Goal: Task Accomplishment & Management: Use online tool/utility

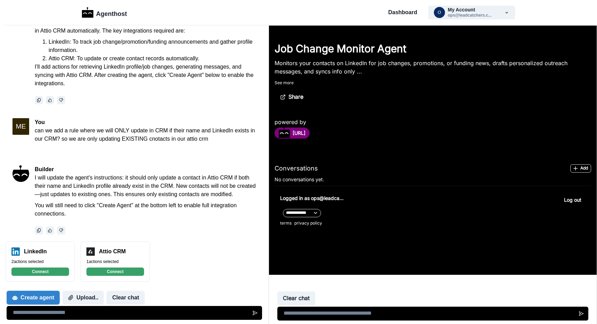
scroll to position [96, 0]
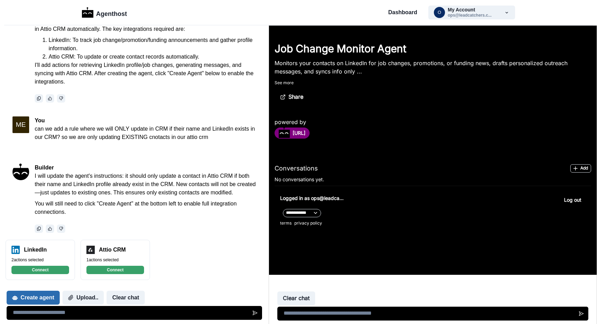
click at [48, 296] on button "Create agent" at bounding box center [33, 298] width 53 height 14
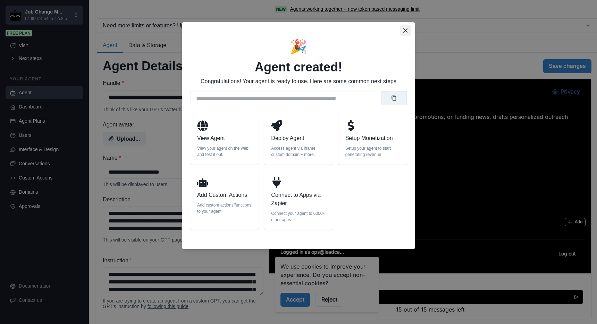
click at [405, 31] on icon "Close" at bounding box center [405, 30] width 4 height 4
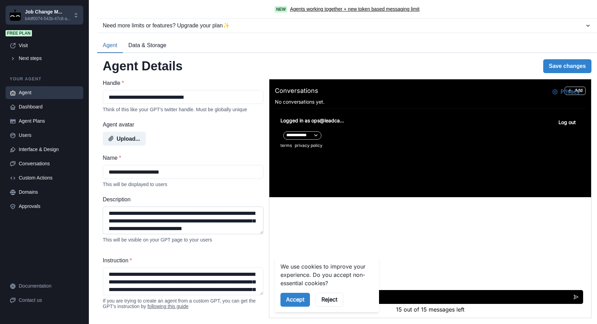
scroll to position [9, 0]
click at [299, 298] on button "Accept" at bounding box center [294, 300] width 29 height 14
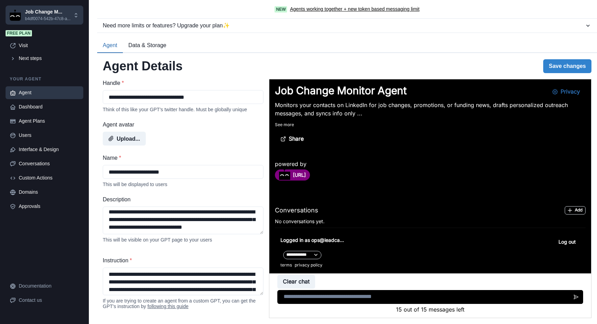
scroll to position [0, 0]
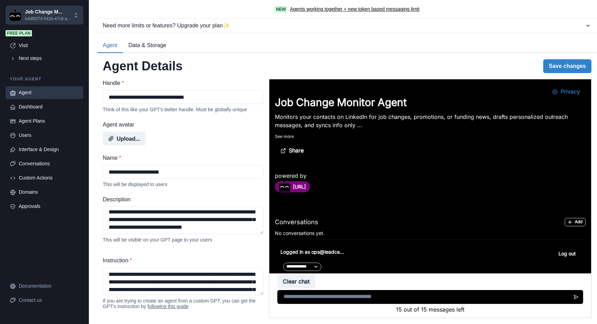
click at [154, 43] on button "Data & Storage" at bounding box center [147, 46] width 49 height 15
click at [113, 49] on button "Agent" at bounding box center [110, 46] width 26 height 15
click at [39, 111] on div "Dashboard" at bounding box center [49, 106] width 60 height 7
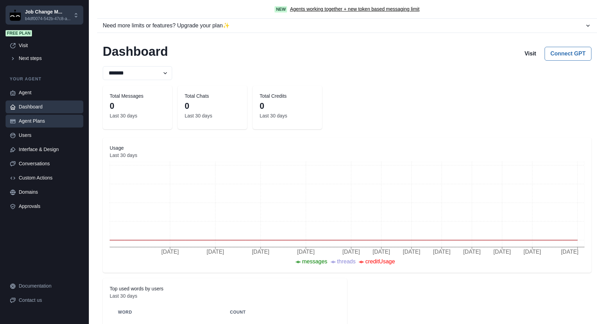
click at [36, 125] on div "Agent Plans" at bounding box center [49, 121] width 60 height 7
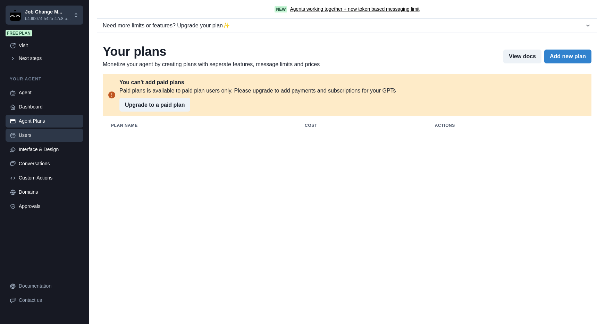
click at [33, 139] on div "Users" at bounding box center [49, 135] width 60 height 7
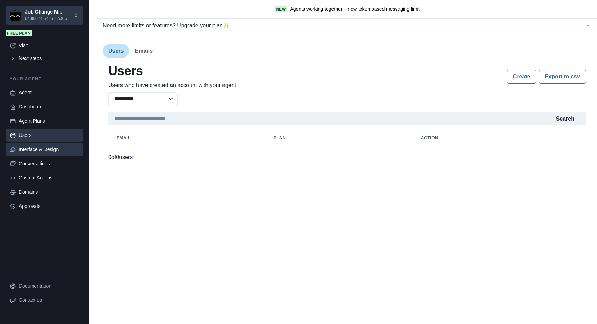
click at [31, 151] on link "Interface & Design" at bounding box center [45, 149] width 78 height 13
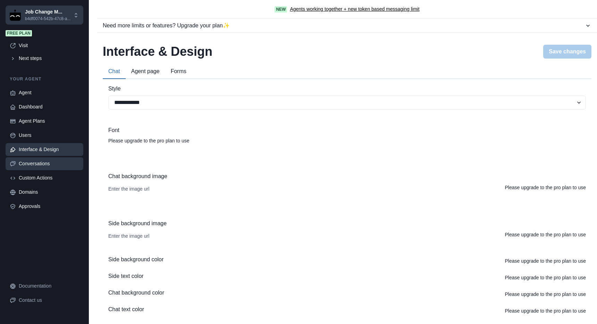
click at [27, 166] on link "Conversations" at bounding box center [45, 164] width 78 height 13
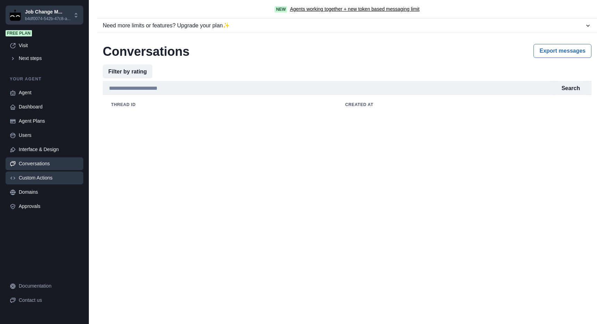
click at [27, 180] on link "Custom Actions" at bounding box center [45, 178] width 78 height 13
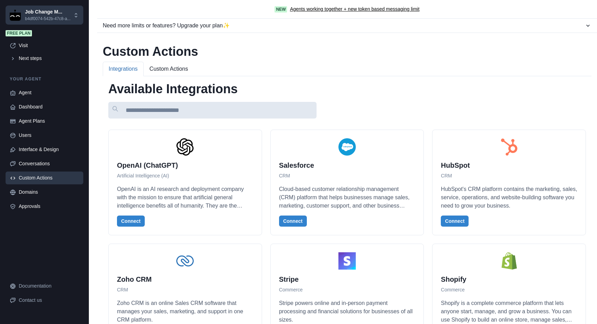
click at [180, 112] on input at bounding box center [212, 110] width 208 height 17
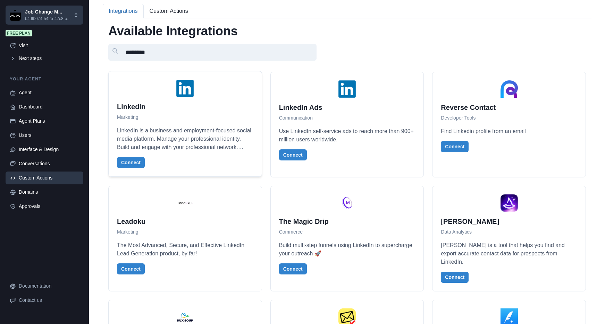
scroll to position [81, 0]
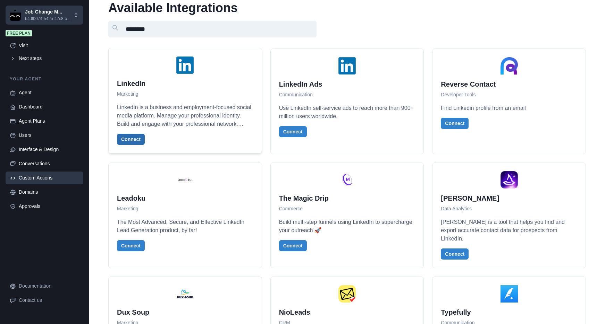
click at [132, 137] on button "Connect" at bounding box center [131, 139] width 28 height 11
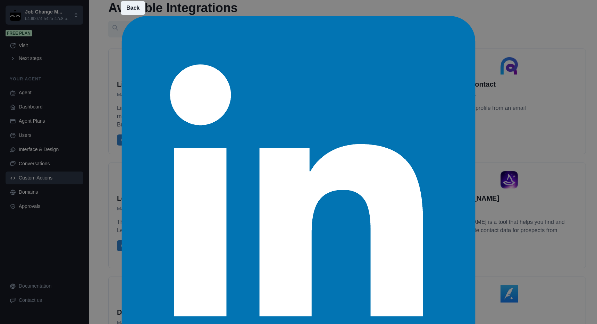
scroll to position [282, 0]
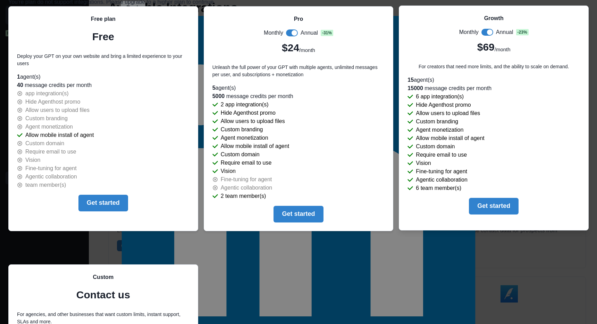
scroll to position [26, 0]
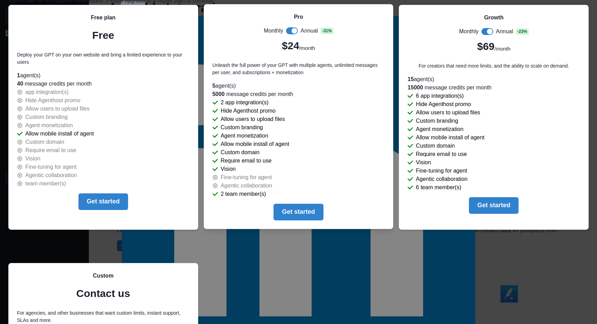
click at [293, 34] on span at bounding box center [292, 30] width 12 height 7
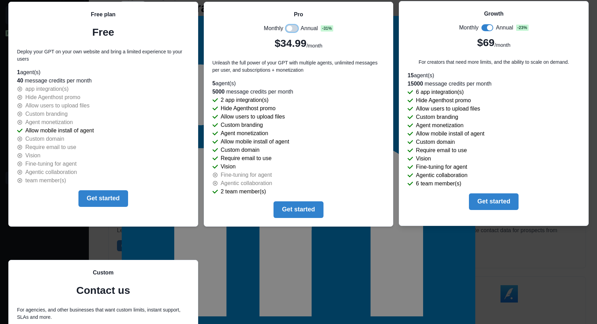
scroll to position [0, 0]
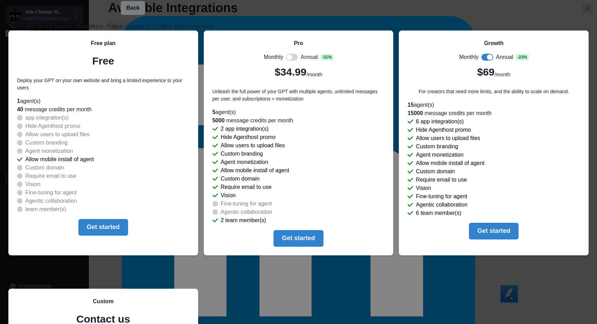
click at [582, 14] on button "Close" at bounding box center [587, 8] width 11 height 11
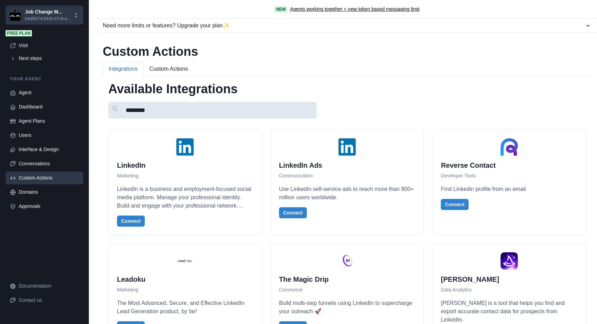
click at [211, 110] on input "********" at bounding box center [212, 110] width 208 height 17
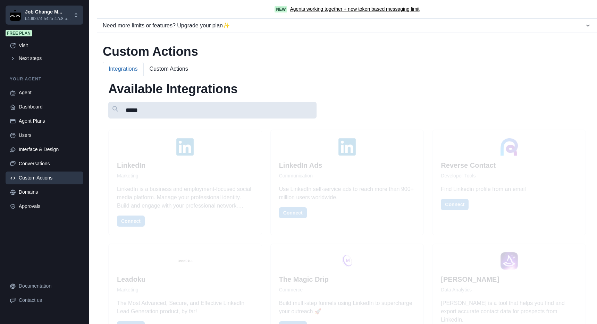
type input "*****"
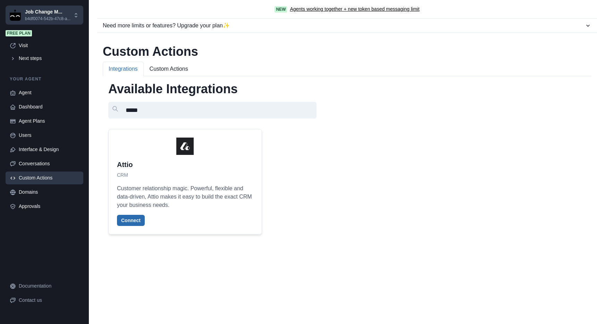
click at [137, 222] on button "Connect" at bounding box center [131, 220] width 28 height 11
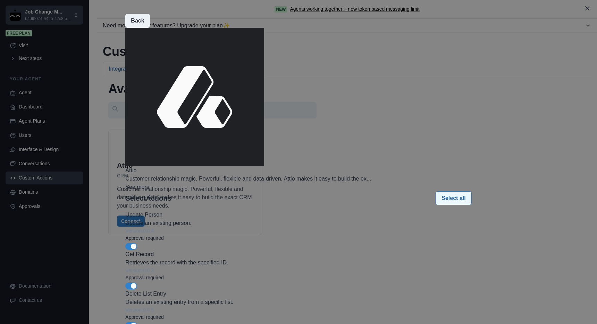
click at [436, 192] on button "Select all" at bounding box center [454, 199] width 36 height 14
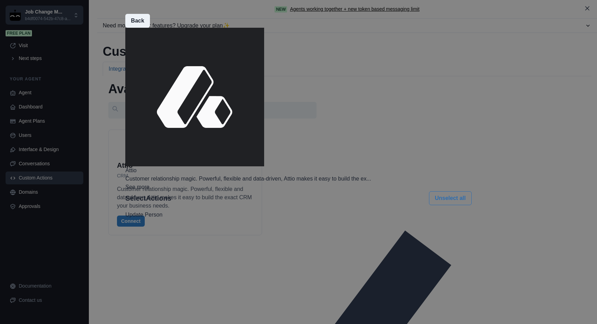
scroll to position [157, 0]
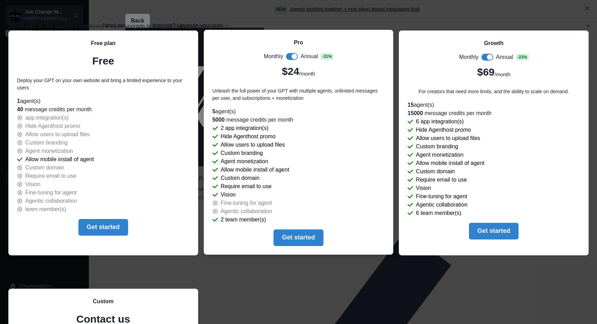
click at [291, 60] on span at bounding box center [292, 56] width 12 height 7
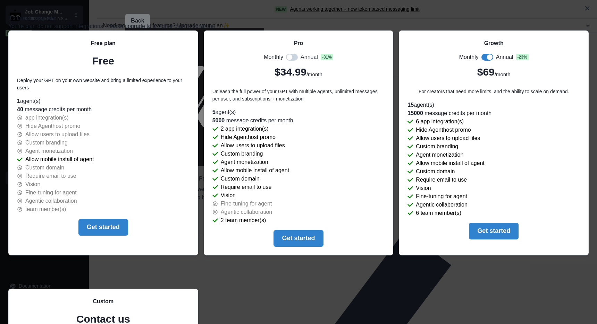
click at [477, 79] on div "It's time to upgrade You're plan do not support integrations. Please upgrade to…" at bounding box center [298, 162] width 597 height 324
